Goal: Information Seeking & Learning: Learn about a topic

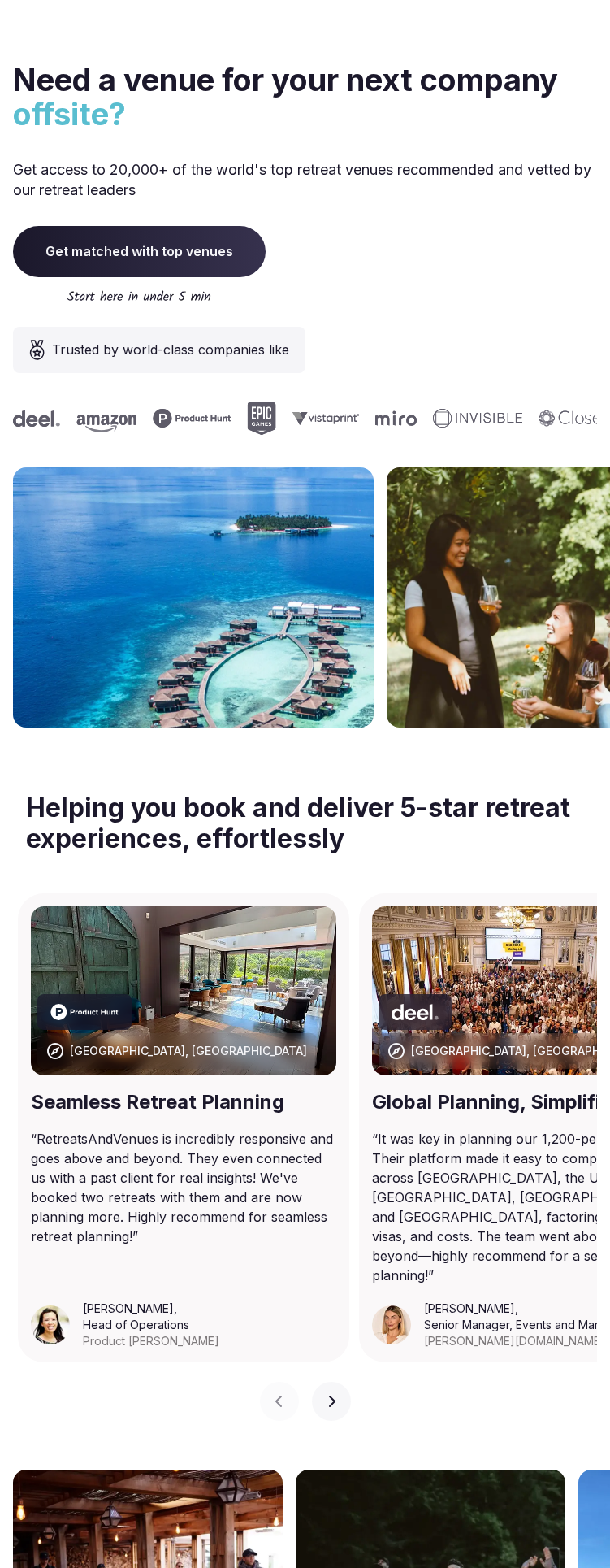
scroll to position [6129, 0]
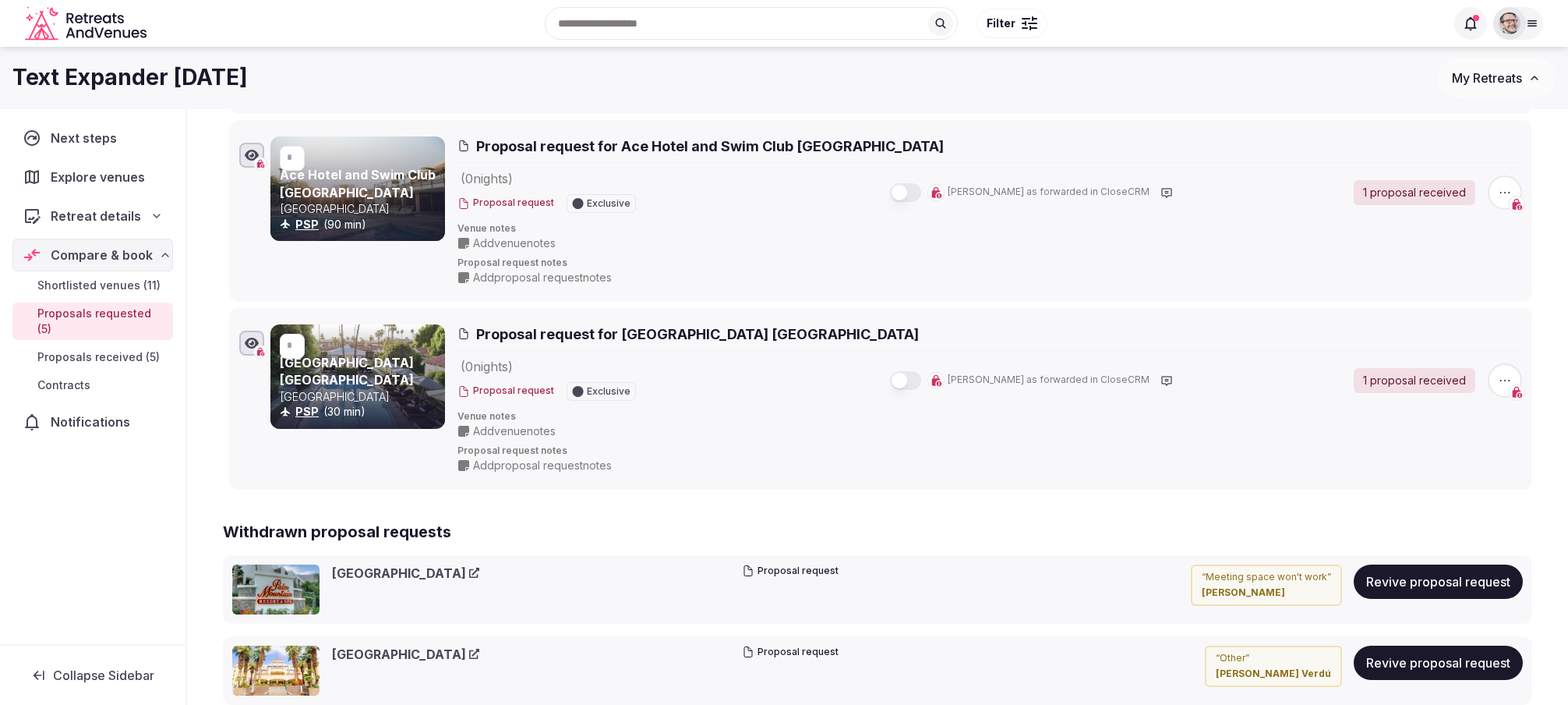
scroll to position [675, 0]
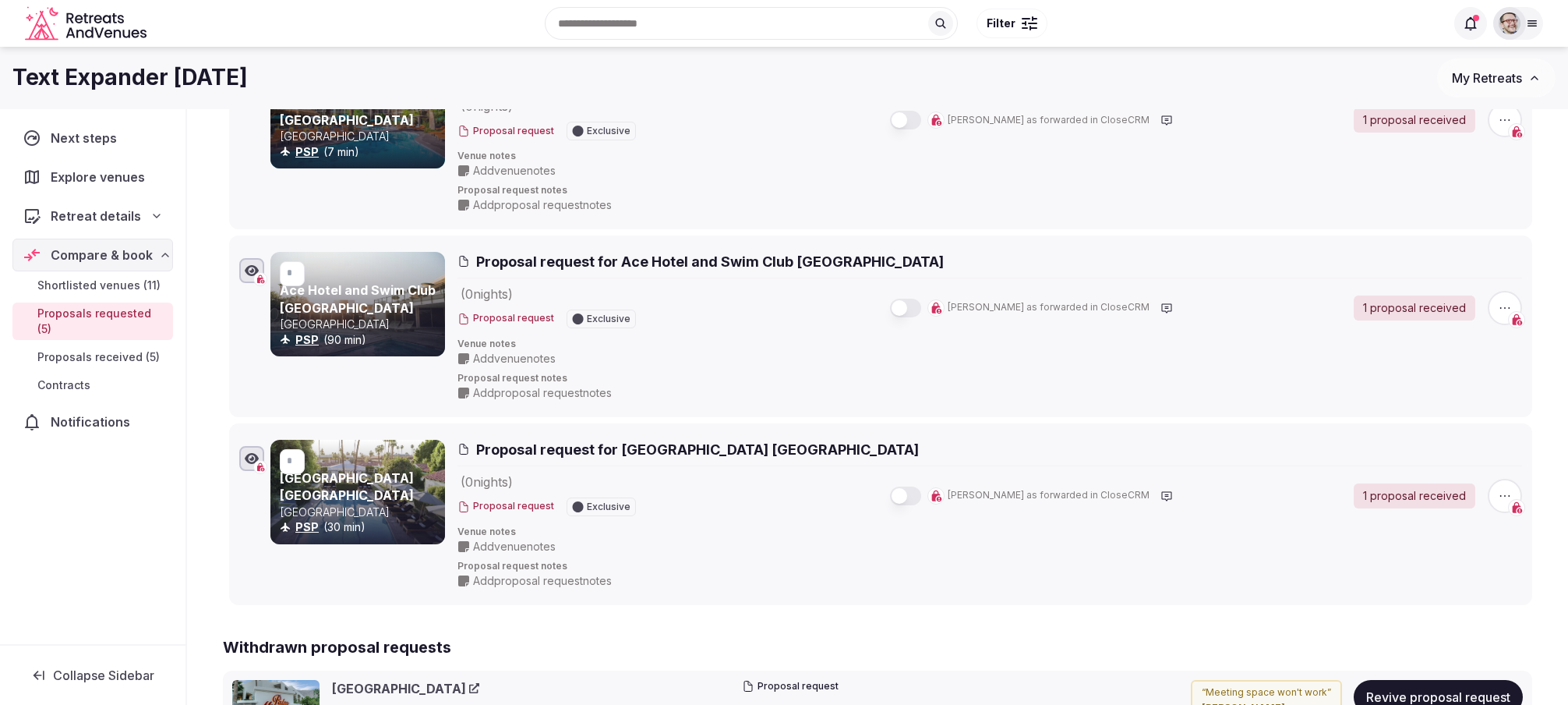
click at [61, 556] on div "Next steps Explore venues Retreat details Compare & book Shortlisted venues (11…" at bounding box center [93, 377] width 185 height 535
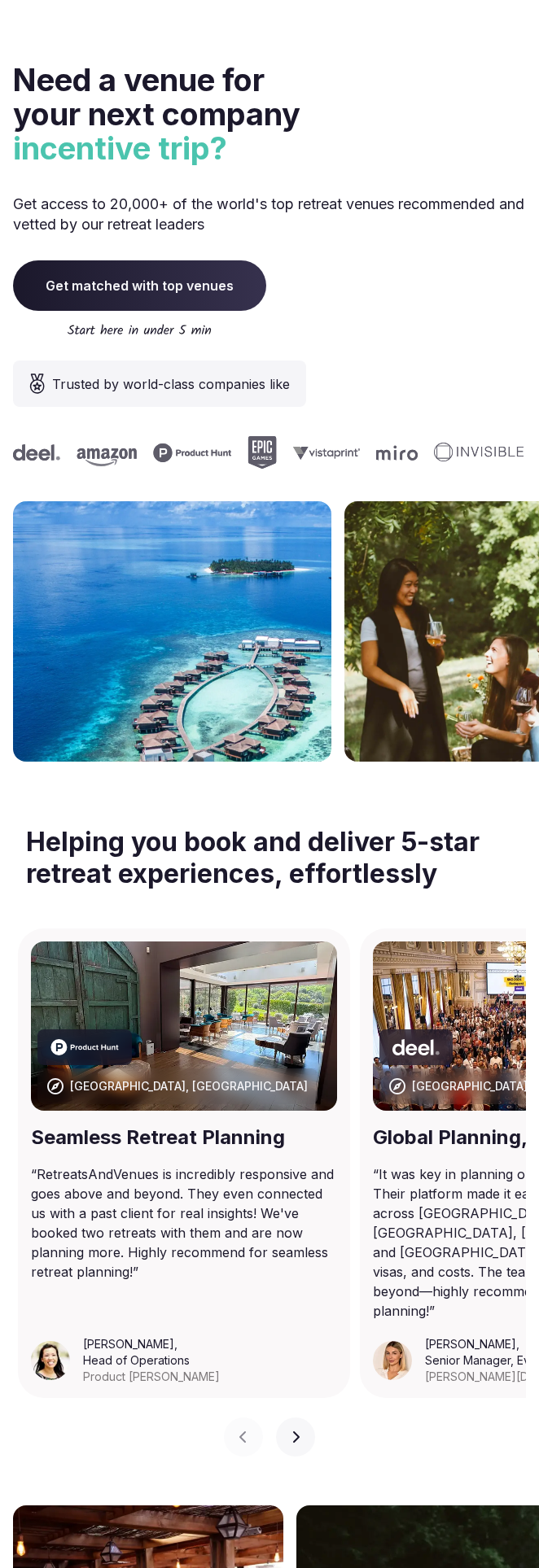
scroll to position [6321, 0]
